Goal: Information Seeking & Learning: Learn about a topic

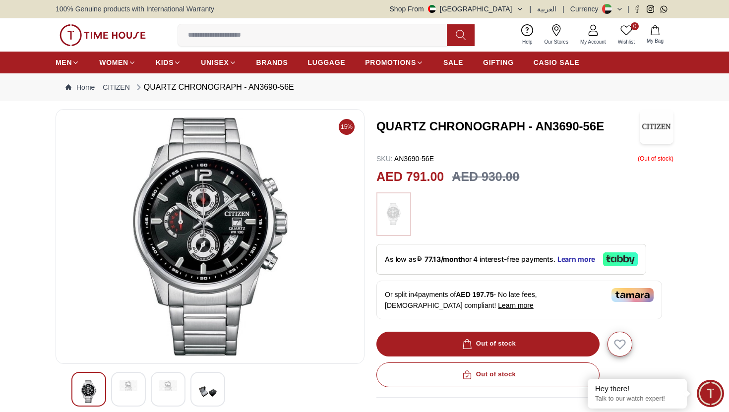
click at [133, 379] on div at bounding box center [128, 389] width 35 height 35
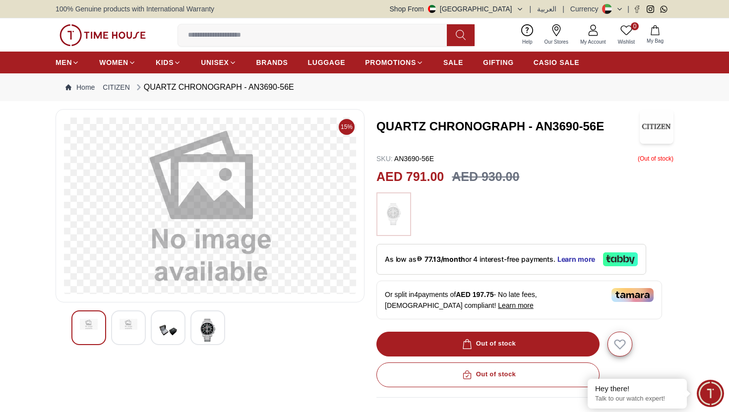
click at [211, 329] on img at bounding box center [208, 330] width 18 height 23
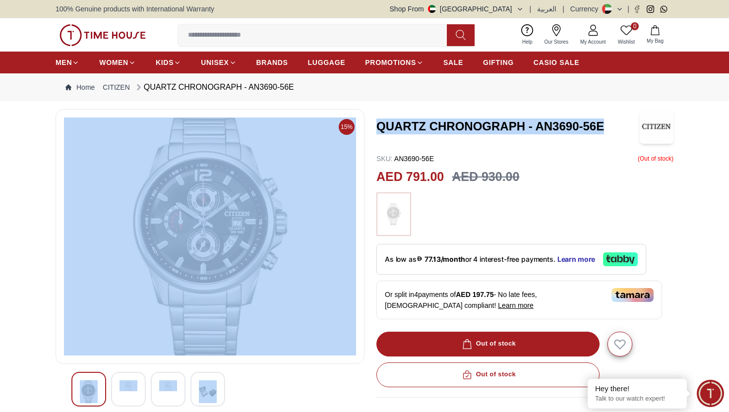
drag, startPoint x: 578, startPoint y: 132, endPoint x: 367, endPoint y: 126, distance: 211.4
click at [367, 126] on div "15% QUARTZ CHRONOGRAPH - AN3690-56E SKU : AN3690-56E ( Out of stock ) AED 791.0…" at bounding box center [365, 356] width 618 height 495
copy div "QUARTZ CHRONOGRAPH - AN3690-56E"
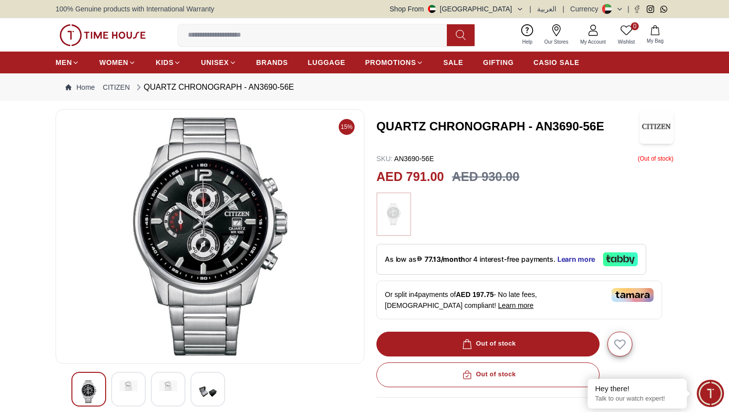
click at [408, 119] on h3 "QUARTZ CHRONOGRAPH - AN3690-56E" at bounding box center [507, 127] width 263 height 16
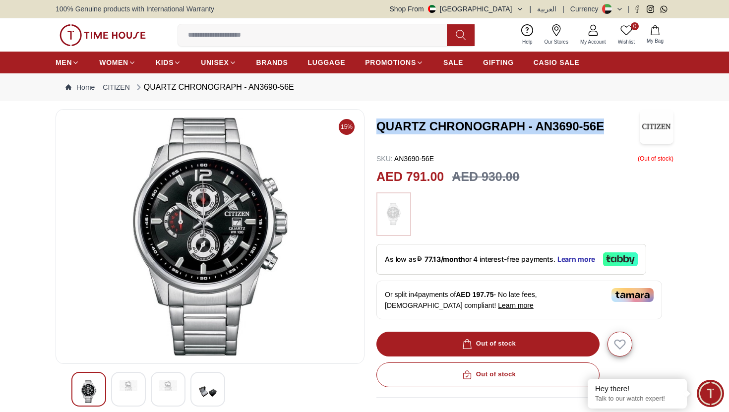
drag, startPoint x: 373, startPoint y: 130, endPoint x: 598, endPoint y: 130, distance: 224.7
click at [599, 131] on div "15% QUARTZ CHRONOGRAPH - AN3690-56E SKU : AN3690-56E ( Out of stock ) AED 791.0…" at bounding box center [365, 356] width 618 height 495
copy h3 "QUARTZ CHRONOGRAPH - AN3690-56E"
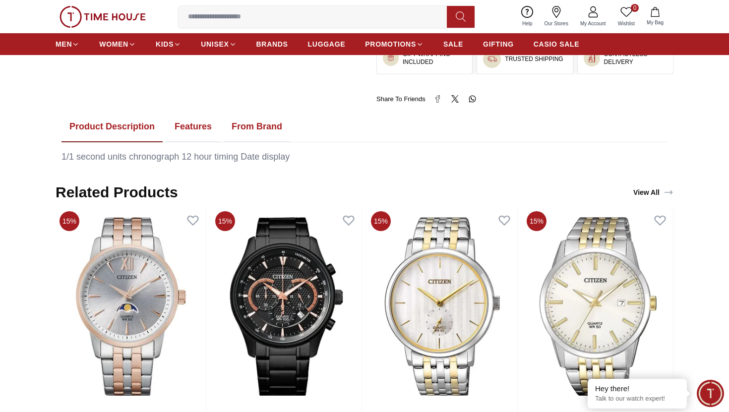
scroll to position [496, 0]
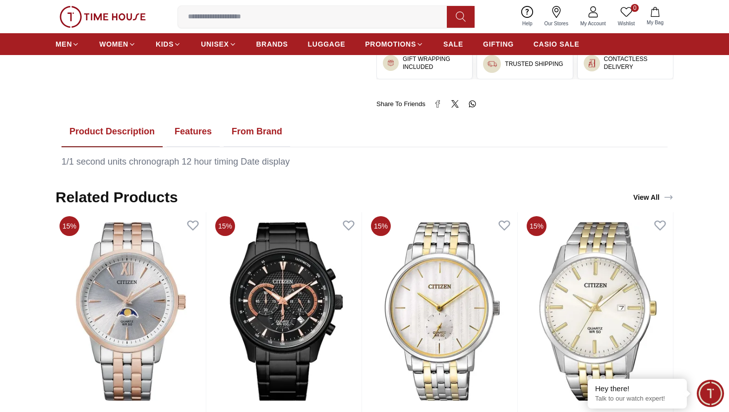
click at [187, 132] on button "Features" at bounding box center [193, 132] width 53 height 31
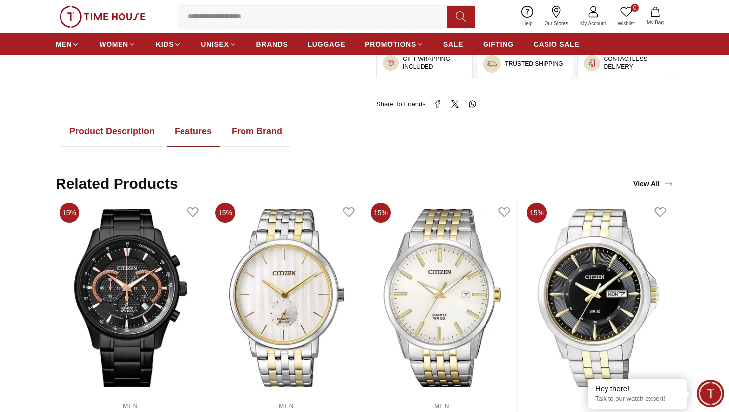
click at [108, 135] on button "Product Description" at bounding box center [111, 132] width 101 height 31
